Goal: Information Seeking & Learning: Learn about a topic

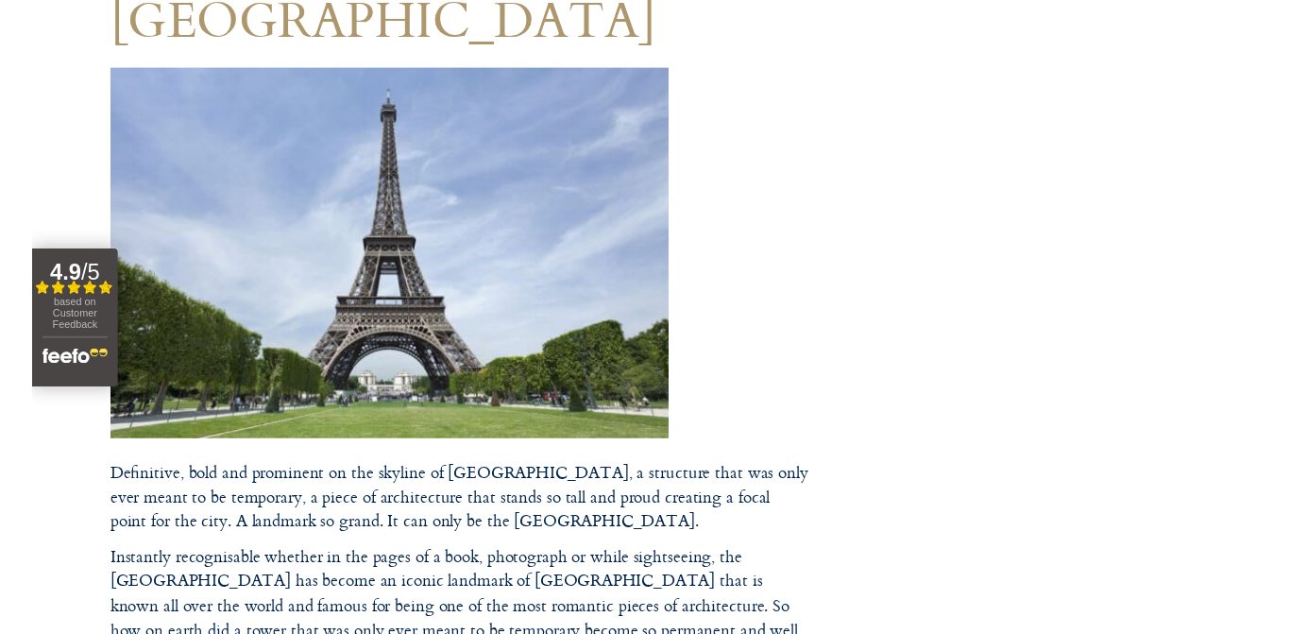
scroll to position [281, 0]
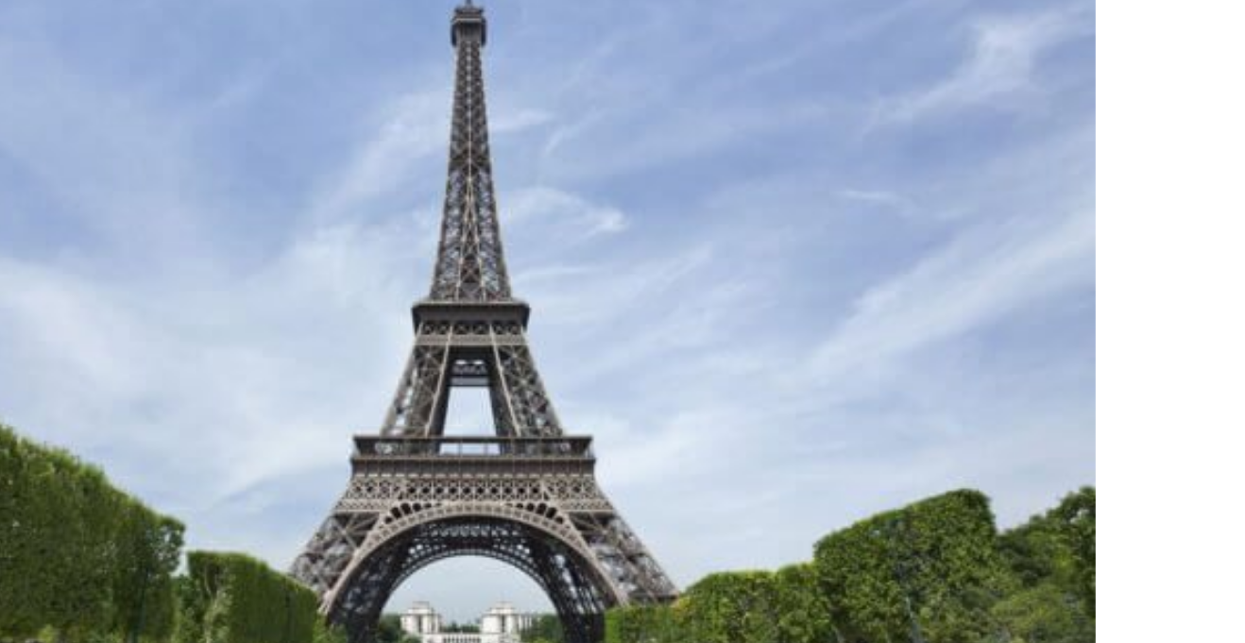
click at [341, 241] on img at bounding box center [362, 255] width 567 height 376
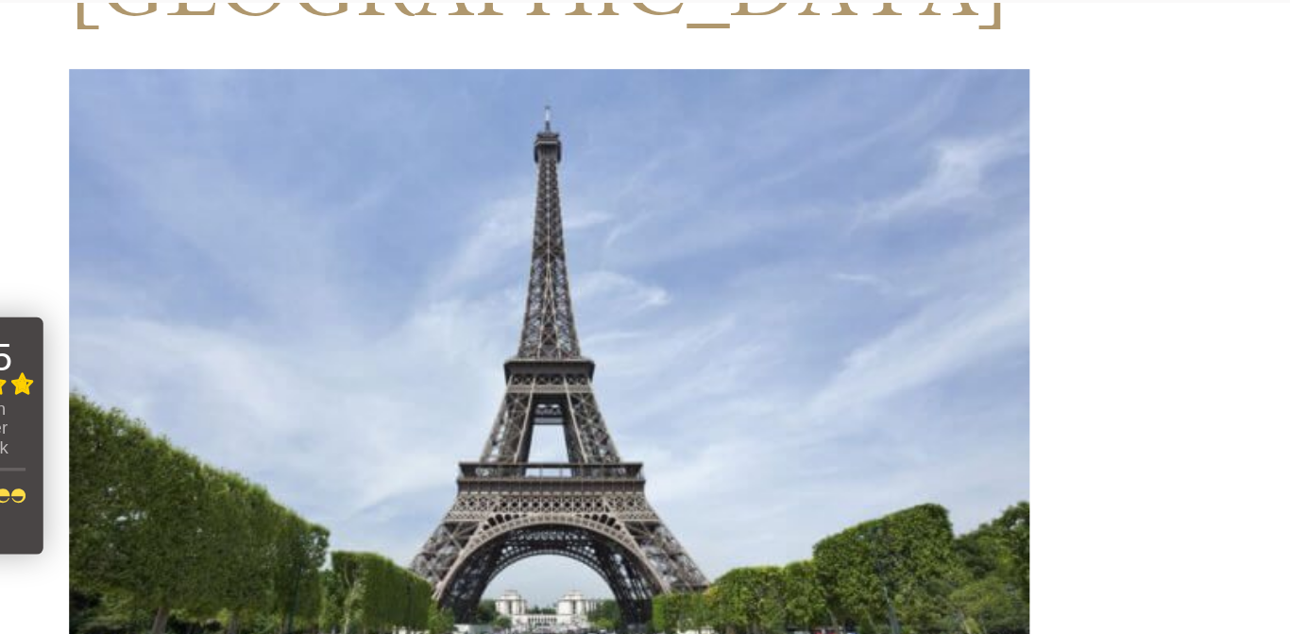
scroll to position [0, 0]
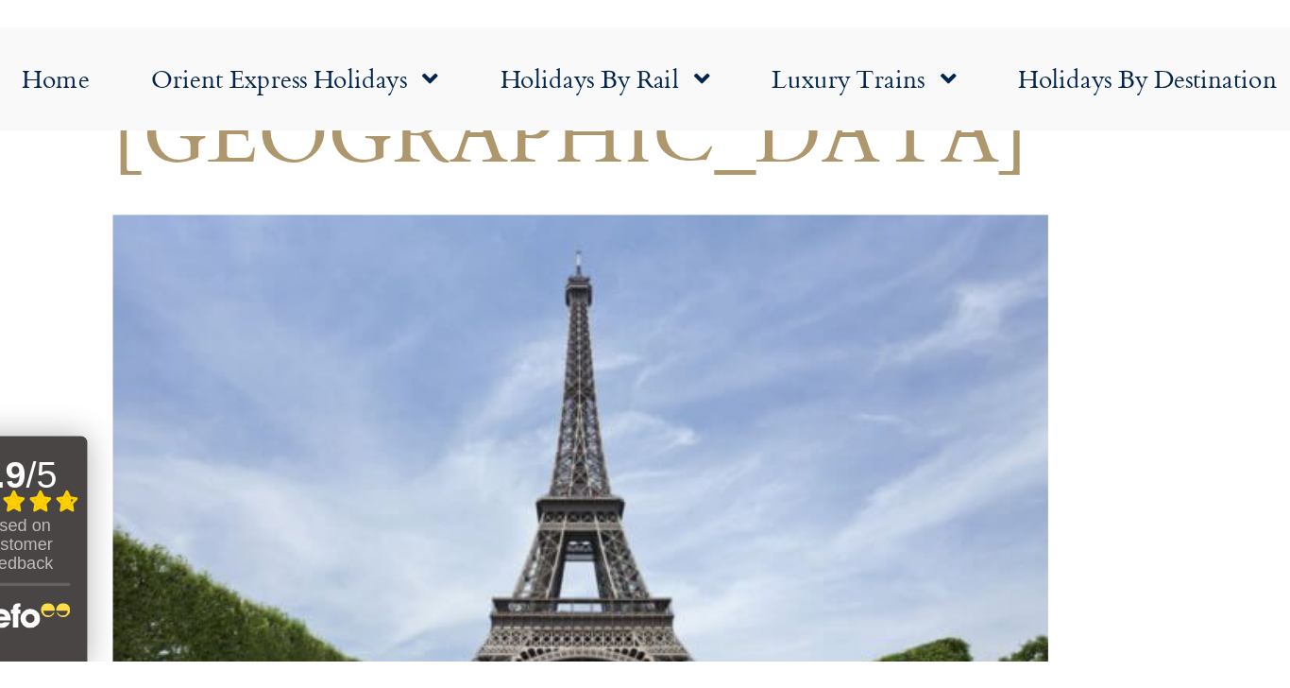
scroll to position [251, 0]
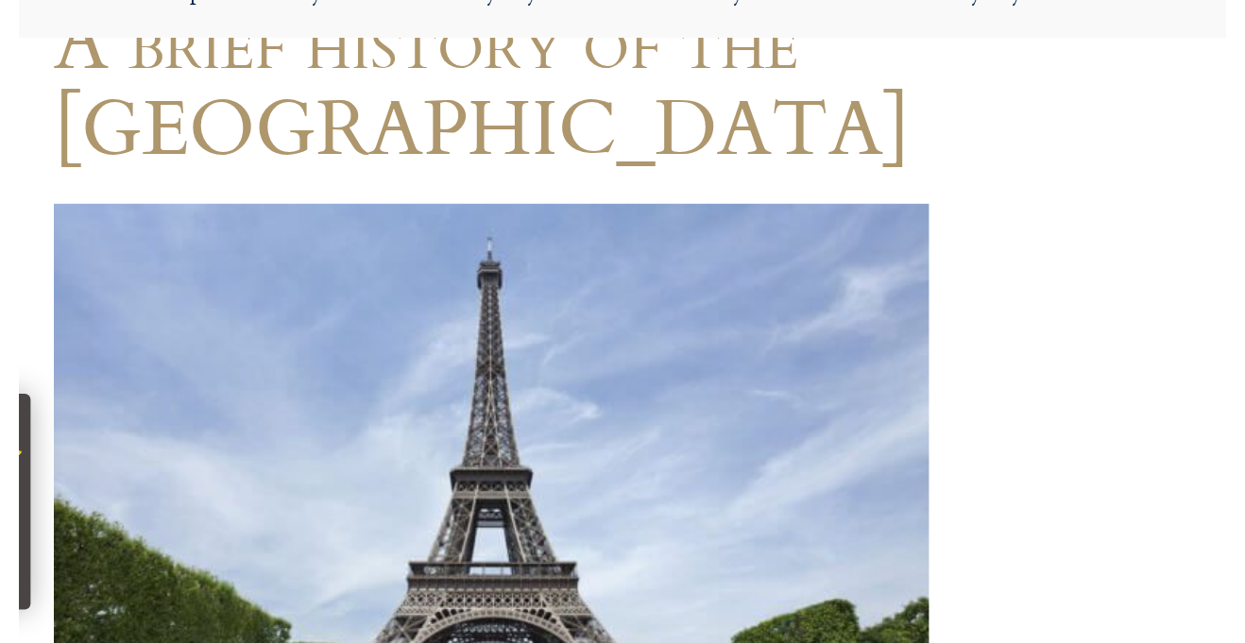
scroll to position [176, 0]
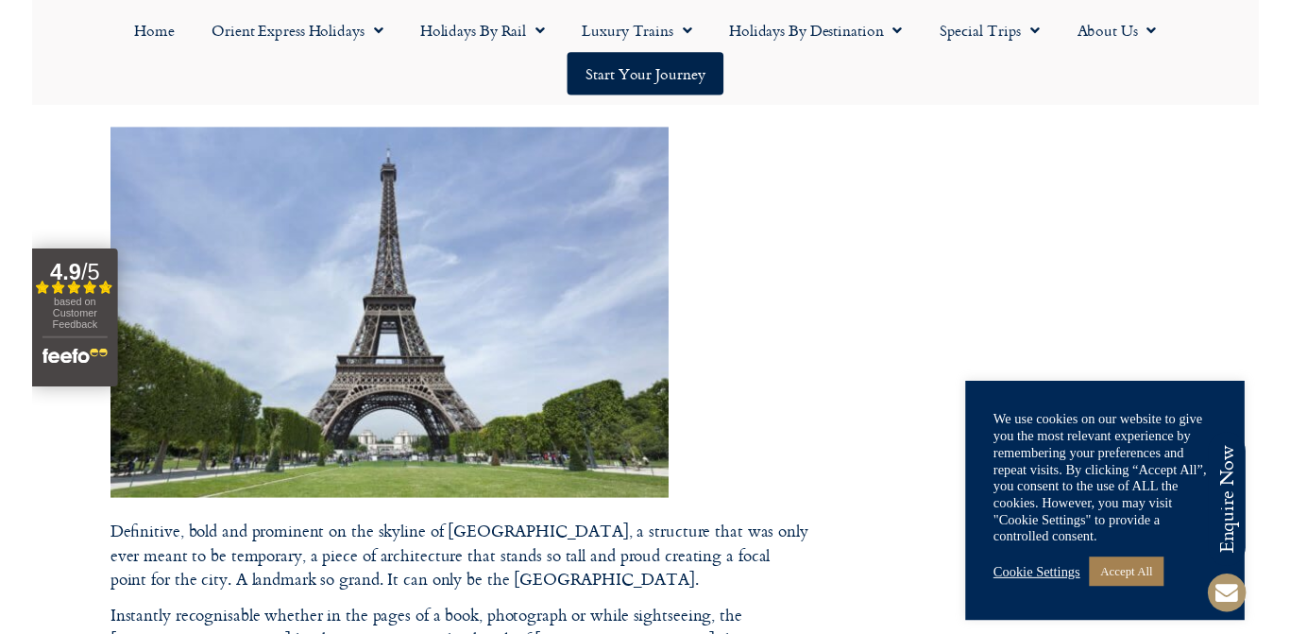
scroll to position [294, 0]
